Goal: Browse casually

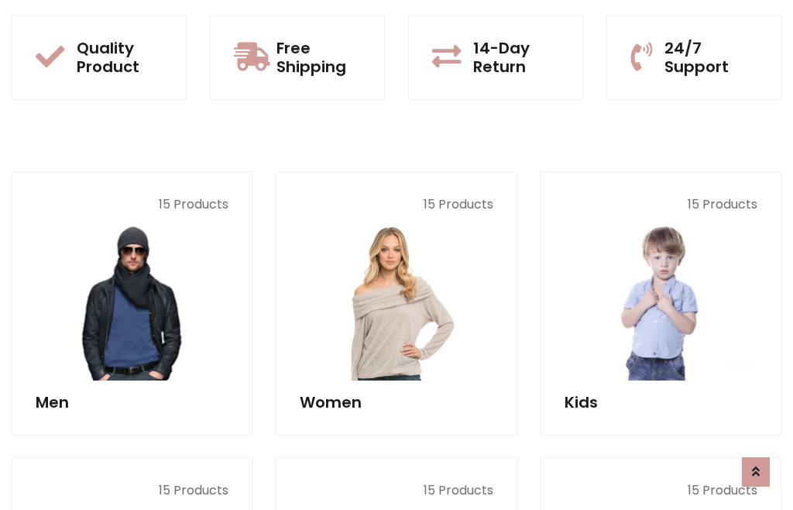
scroll to position [79, 0]
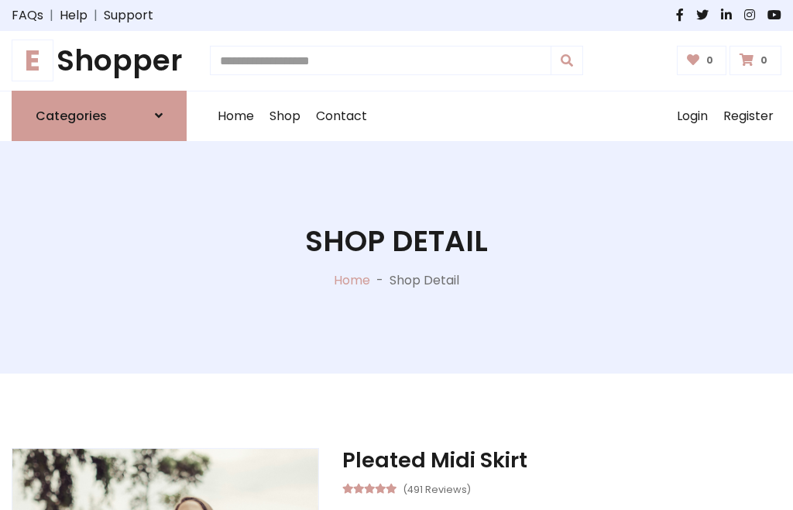
click at [99, 60] on h1 "E Shopper" at bounding box center [99, 60] width 175 height 35
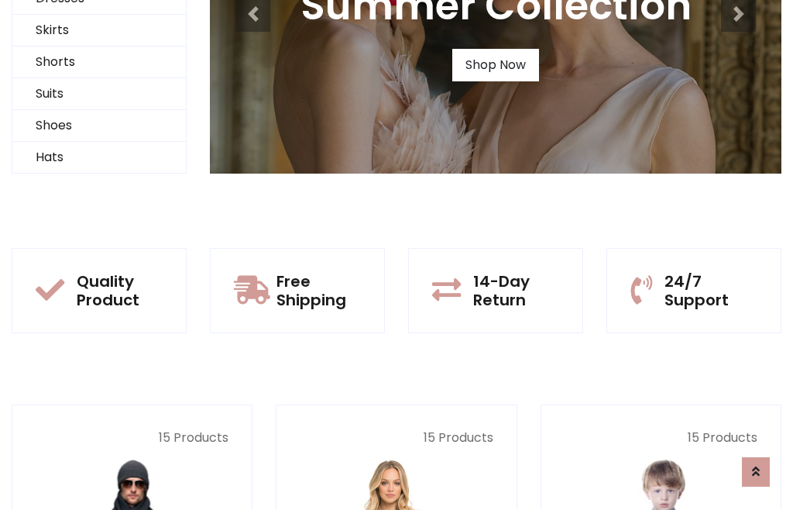
scroll to position [149, 0]
